Goal: Task Accomplishment & Management: Manage account settings

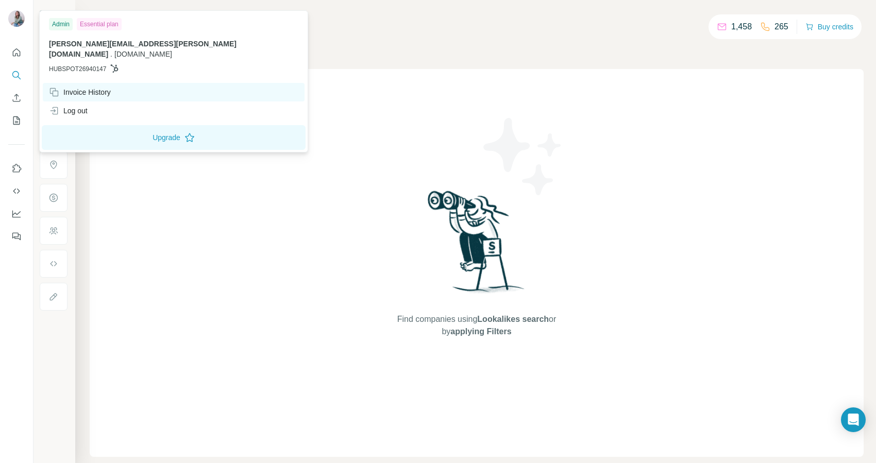
click at [98, 87] on div "Invoice History" at bounding box center [80, 92] width 62 height 10
click at [70, 87] on div "Invoice History" at bounding box center [80, 92] width 62 height 10
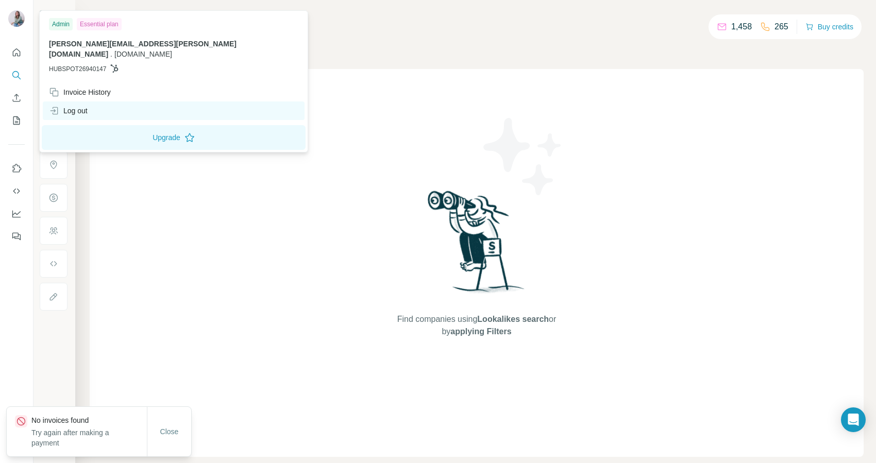
click at [94, 101] on div "Log out" at bounding box center [174, 110] width 262 height 19
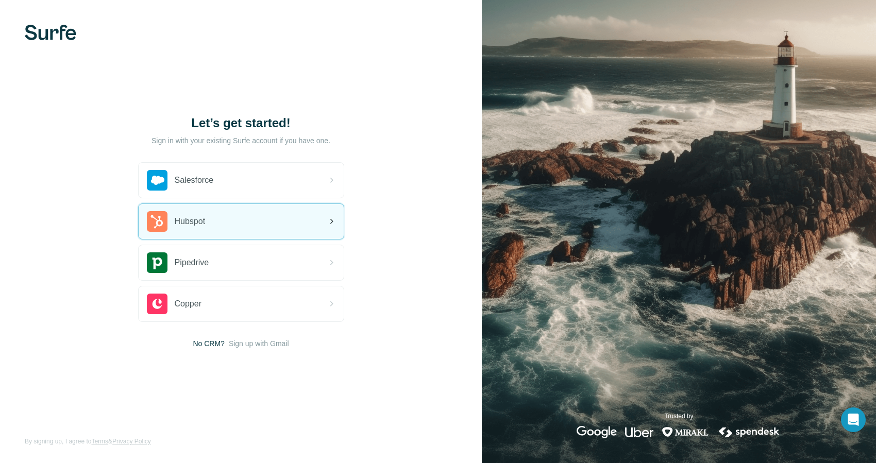
click at [251, 221] on div "Hubspot" at bounding box center [241, 221] width 205 height 35
